Goal: Find specific page/section: Find specific page/section

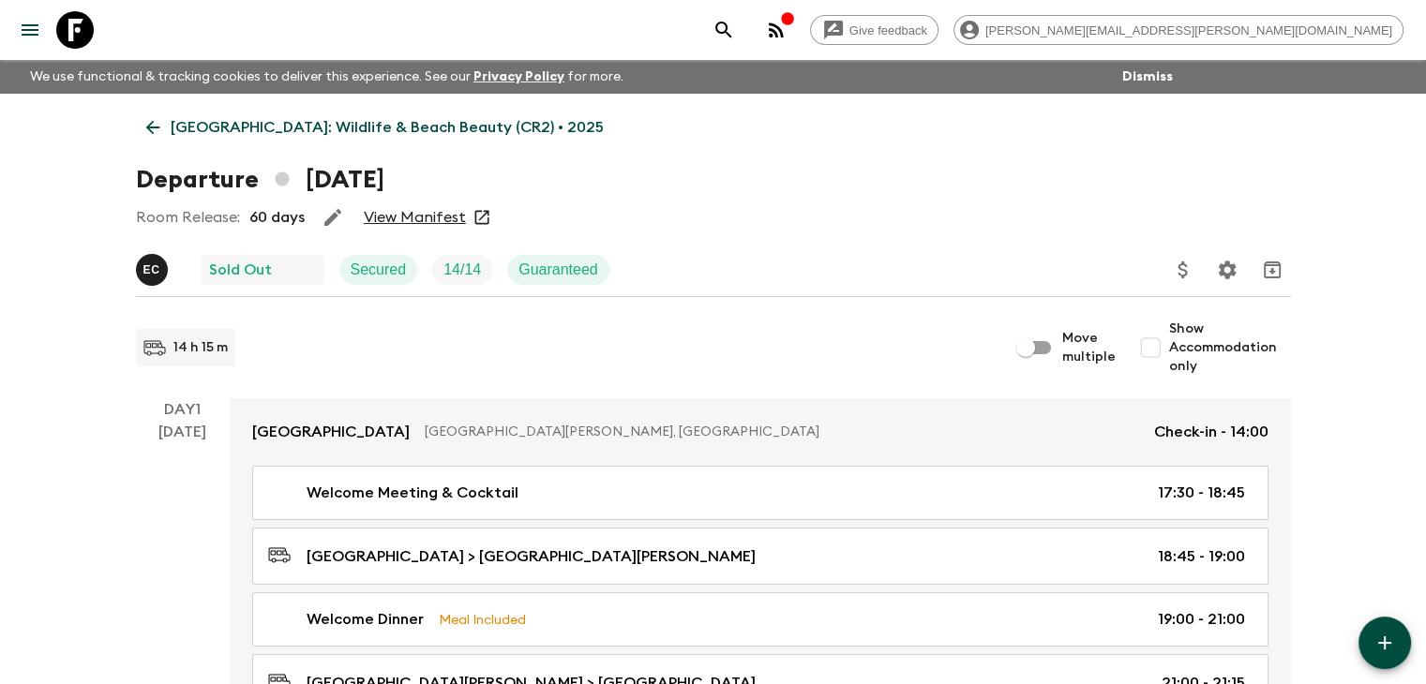
click at [150, 126] on icon at bounding box center [153, 127] width 21 height 21
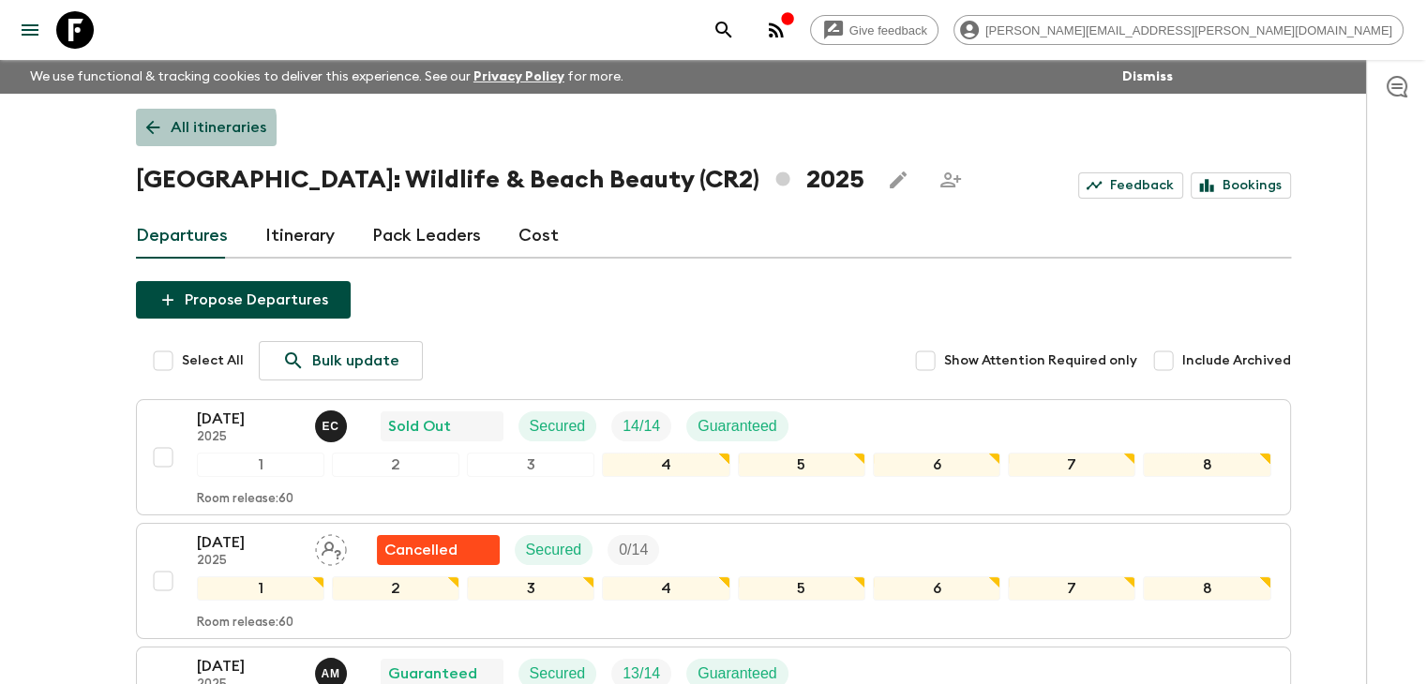
click at [158, 130] on icon at bounding box center [153, 127] width 21 height 21
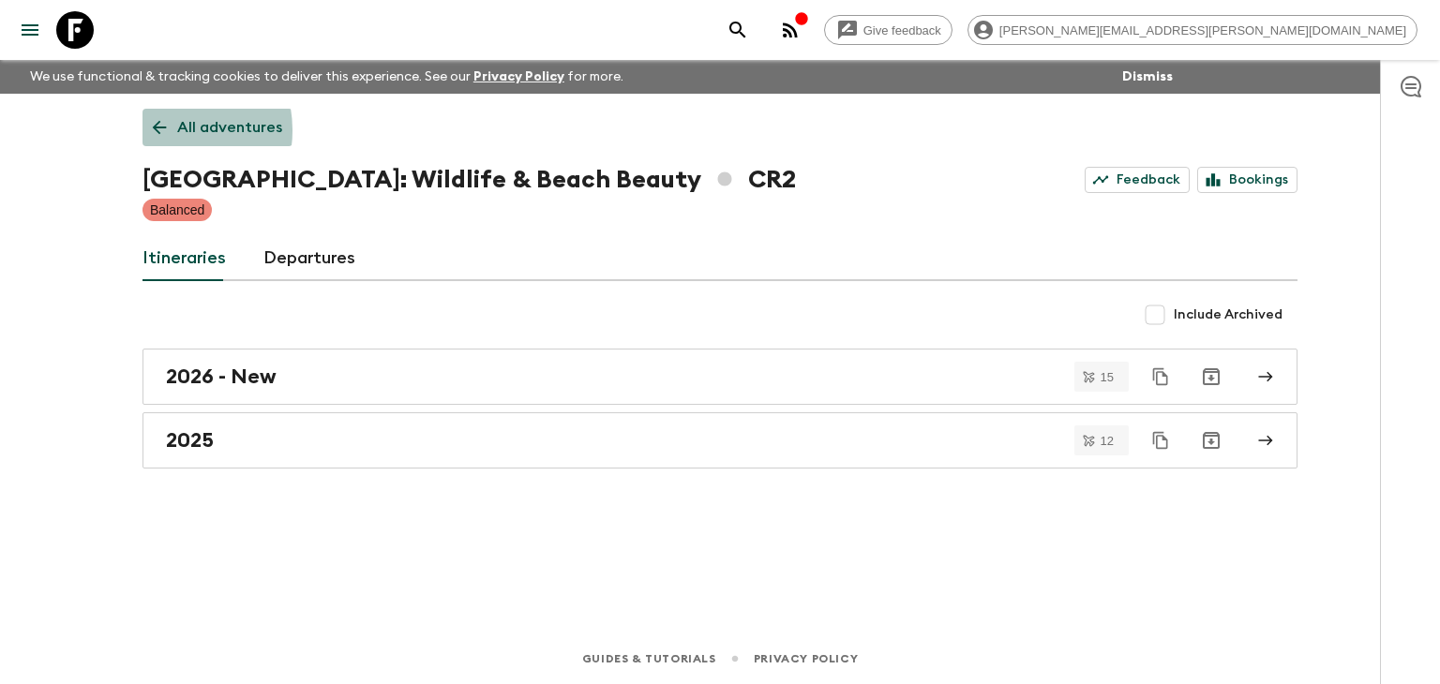
click at [158, 130] on icon at bounding box center [159, 127] width 21 height 21
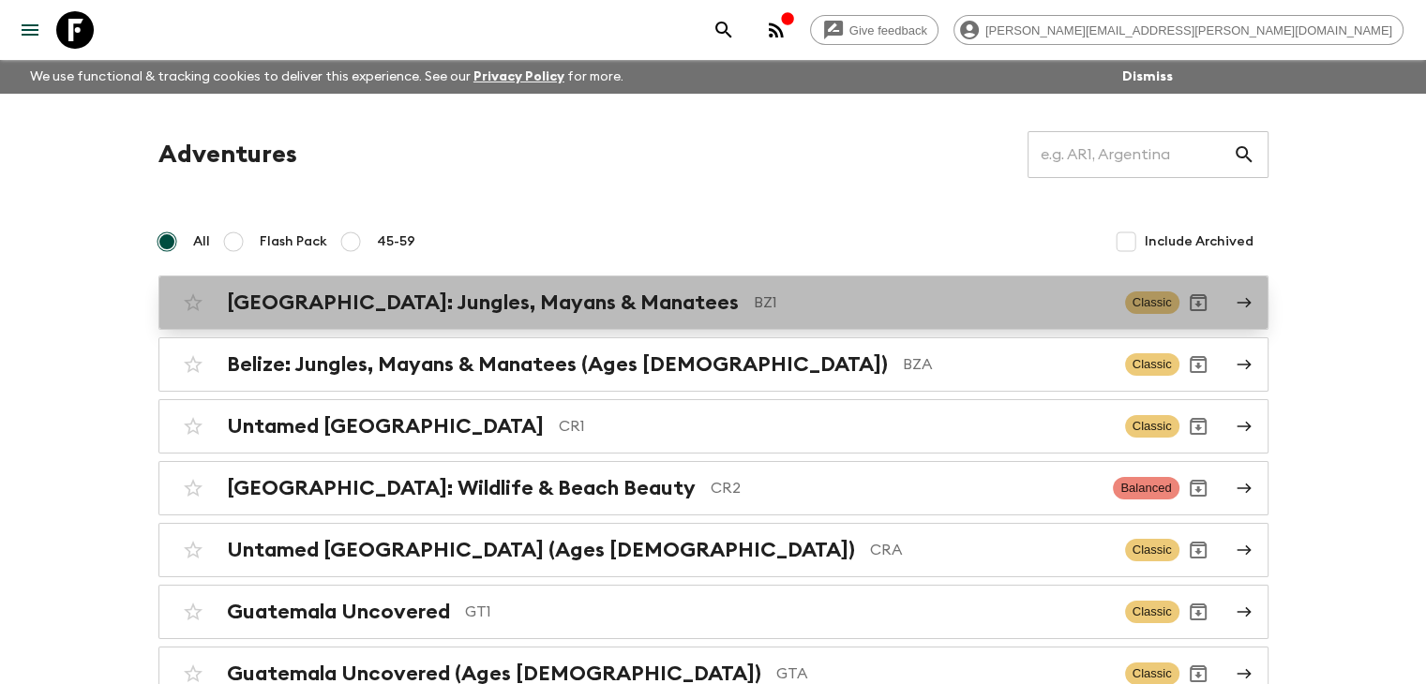
click at [754, 302] on p "BZ1" at bounding box center [932, 303] width 356 height 23
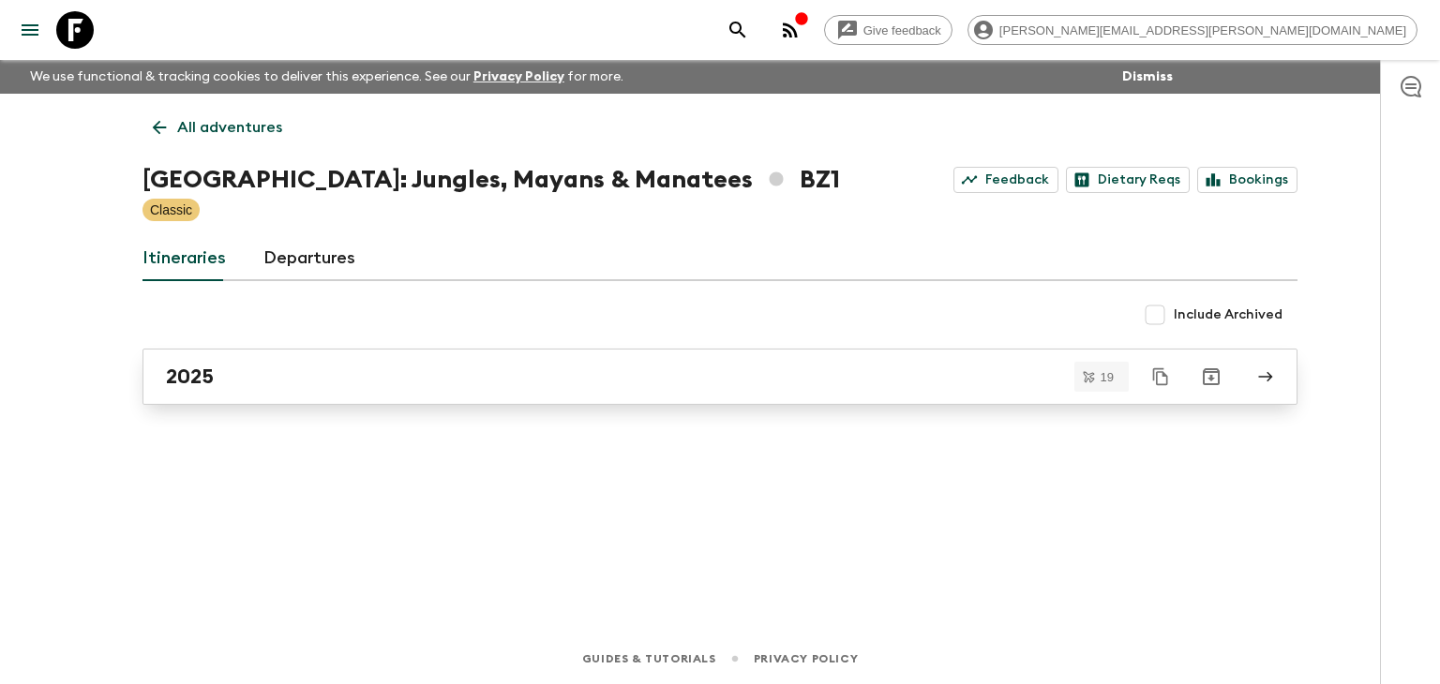
click at [368, 374] on div "2025" at bounding box center [702, 377] width 1073 height 24
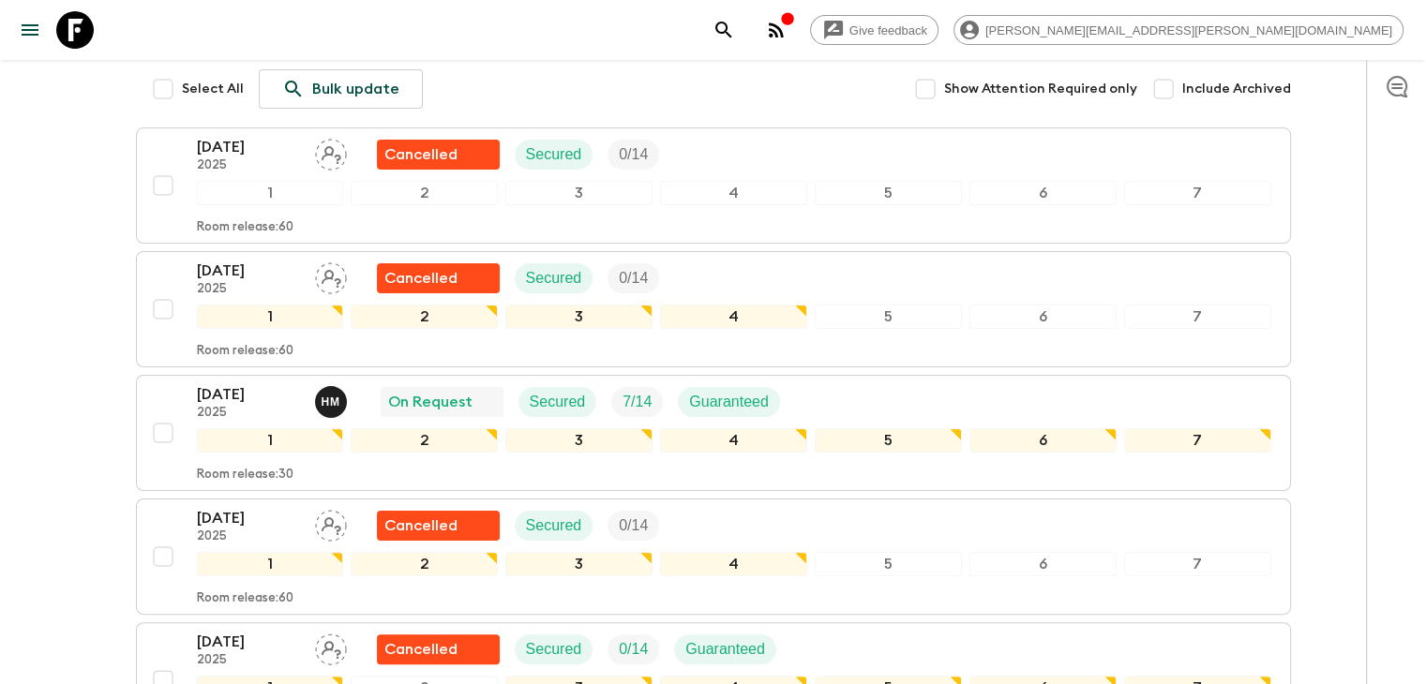
scroll to position [341, 0]
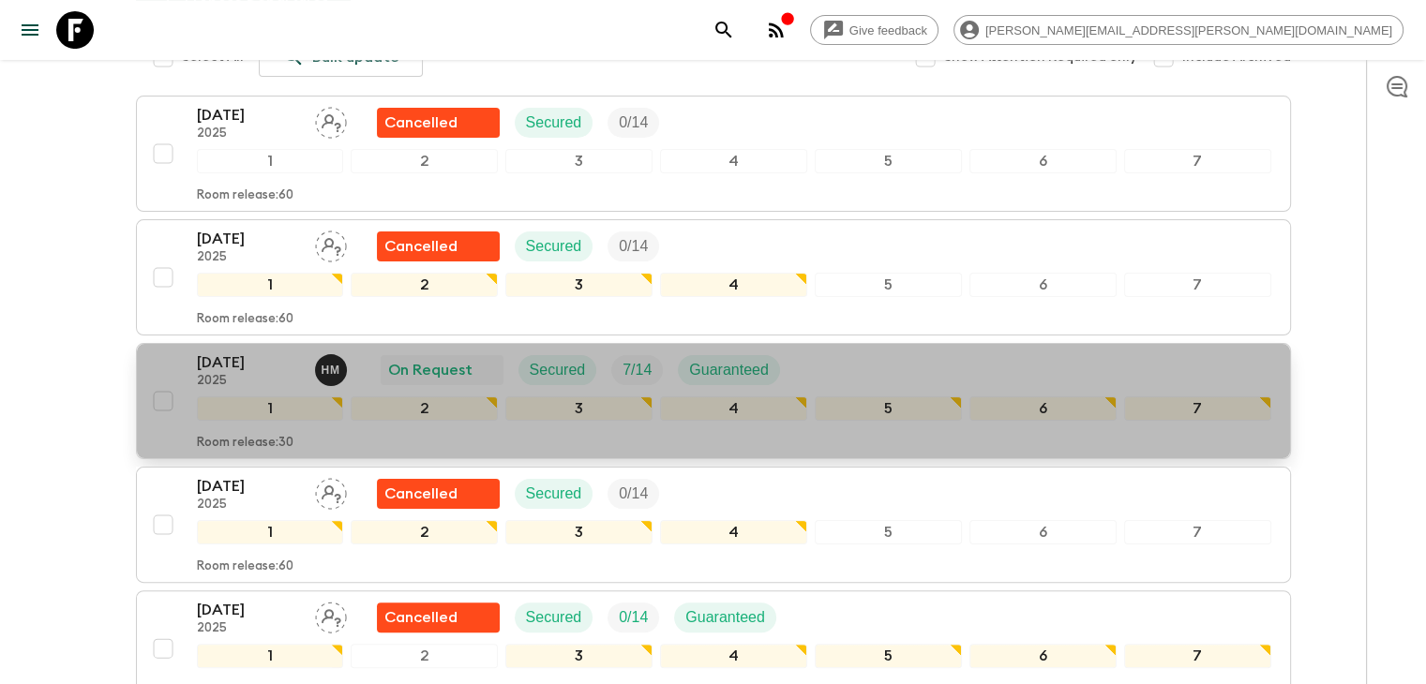
click at [229, 352] on p "[DATE]" at bounding box center [248, 363] width 103 height 23
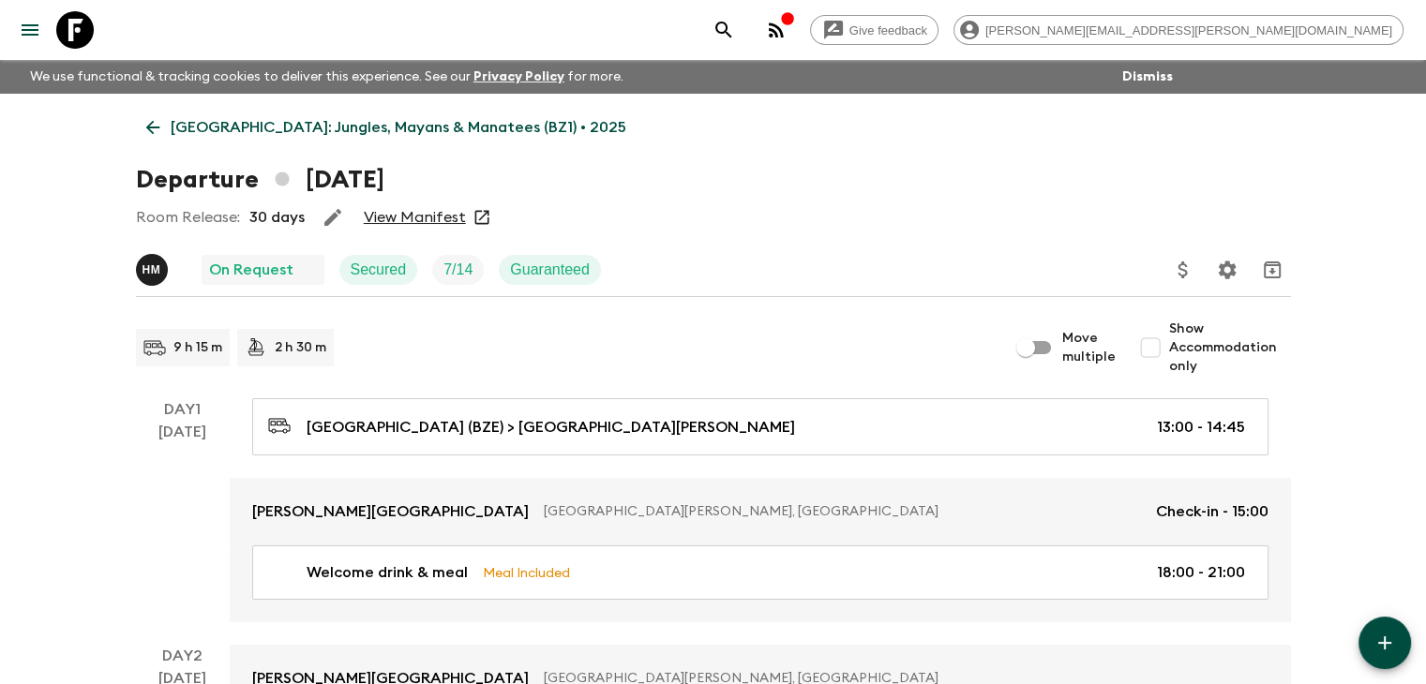
click at [420, 218] on link "View Manifest" at bounding box center [415, 217] width 102 height 19
